Goal: Find specific page/section: Find specific page/section

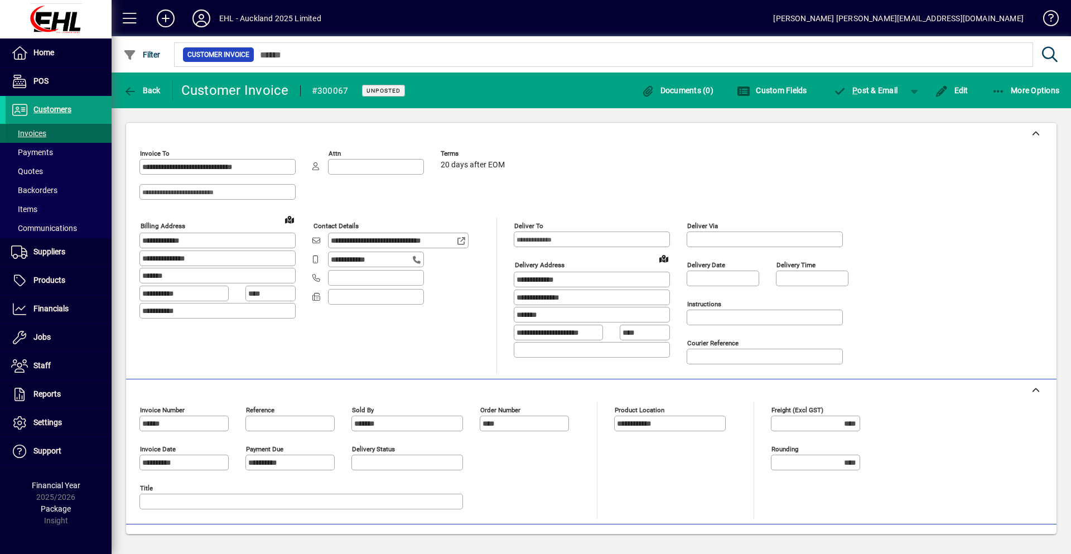
scroll to position [99, 0]
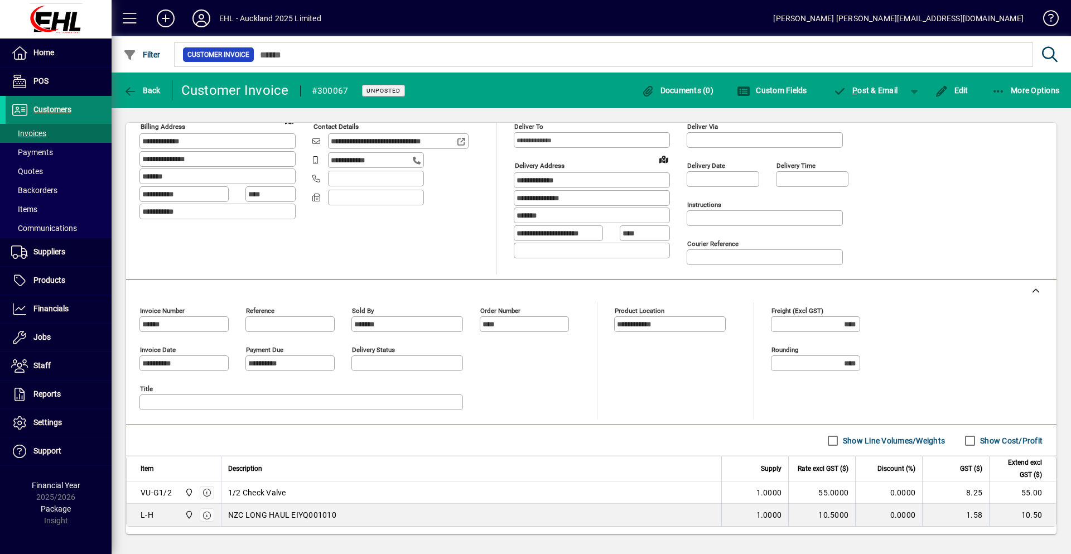
click at [55, 108] on span "Customers" at bounding box center [52, 109] width 38 height 9
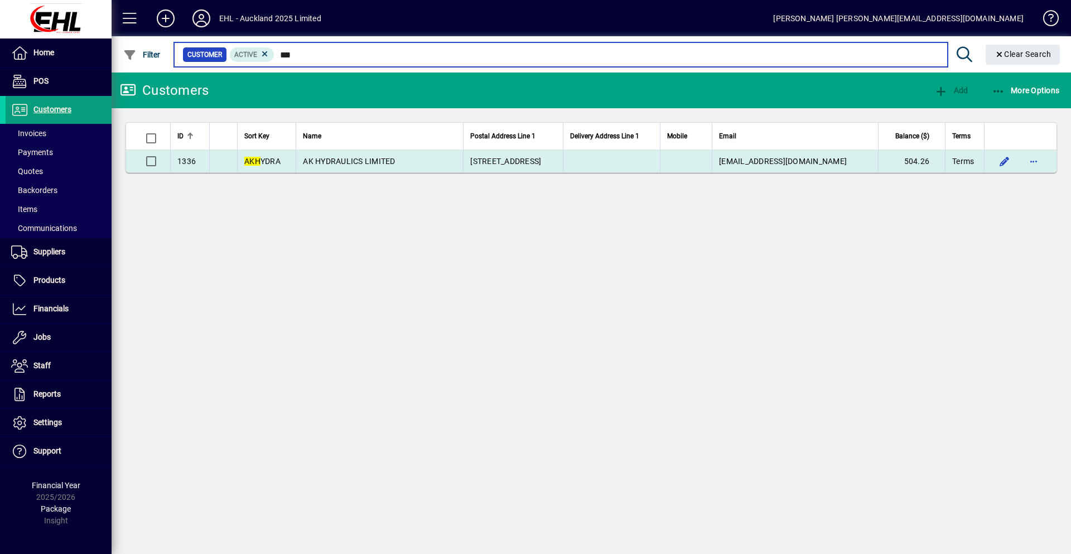
type input "***"
